Goal: Navigation & Orientation: Find specific page/section

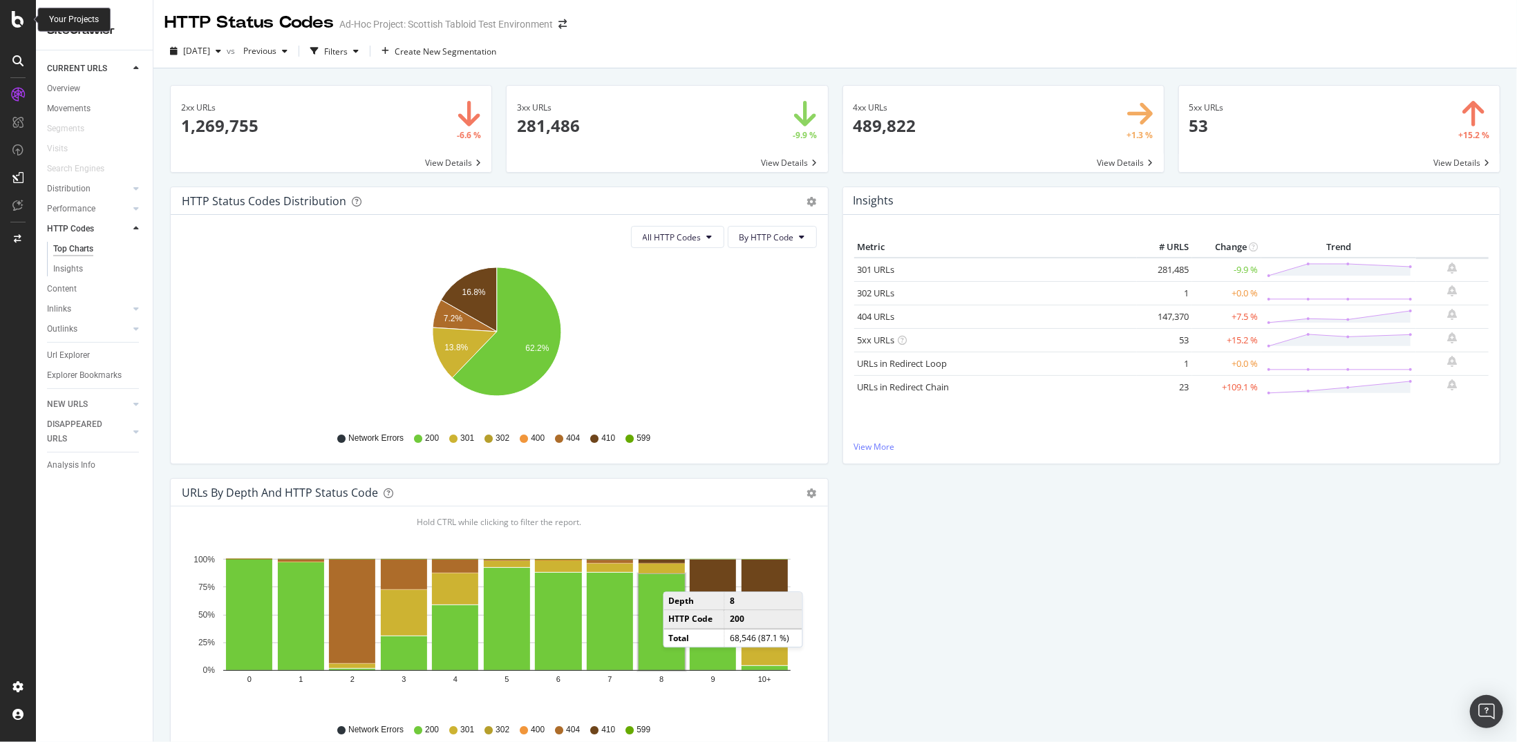
click at [27, 24] on div at bounding box center [17, 19] width 33 height 17
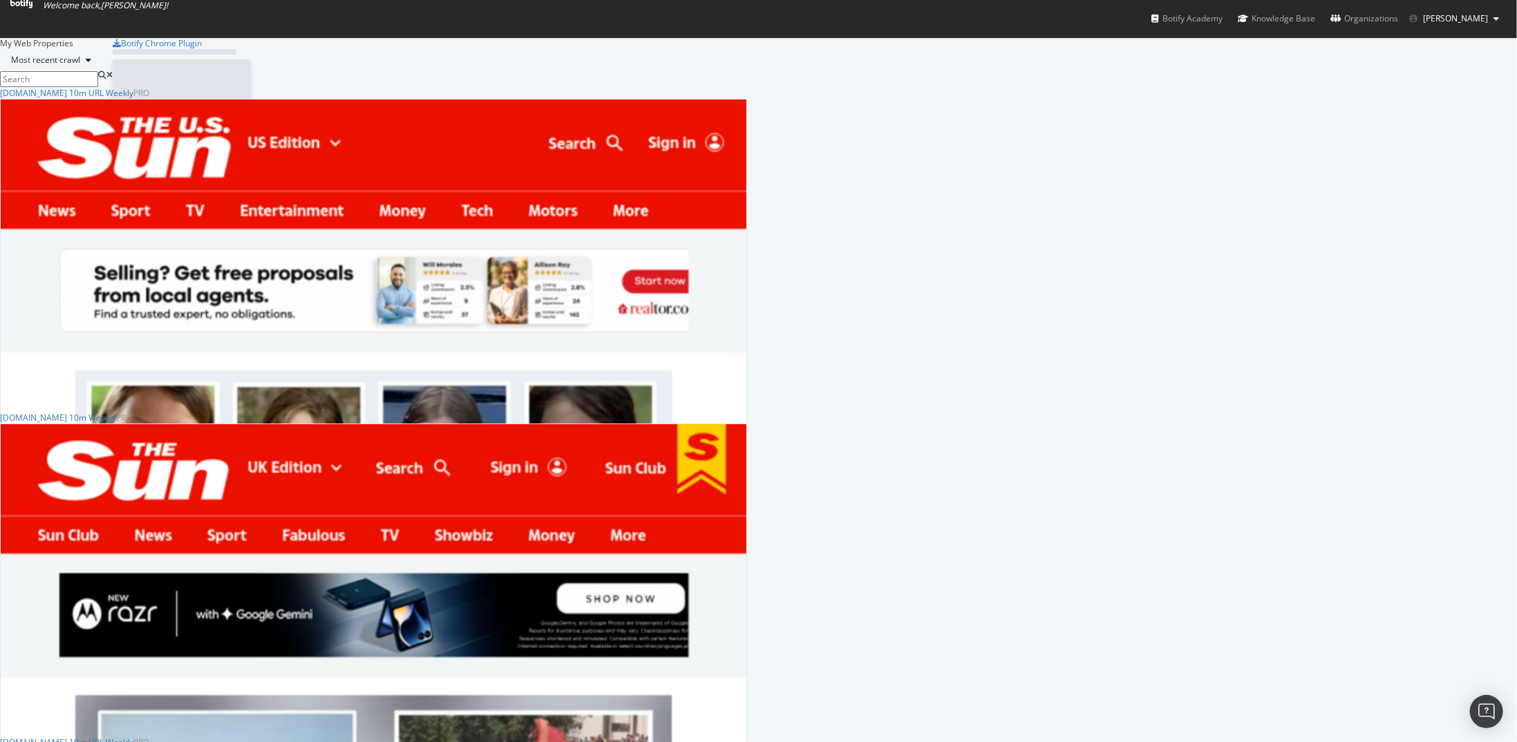
scroll to position [732, 1496]
